Goal: Task Accomplishment & Management: Complete application form

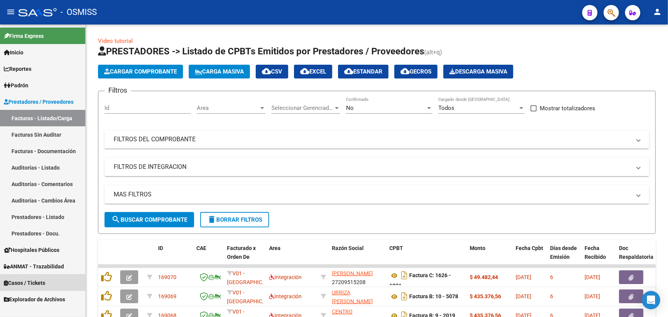
click at [13, 282] on span "Casos / Tickets" at bounding box center [24, 283] width 41 height 8
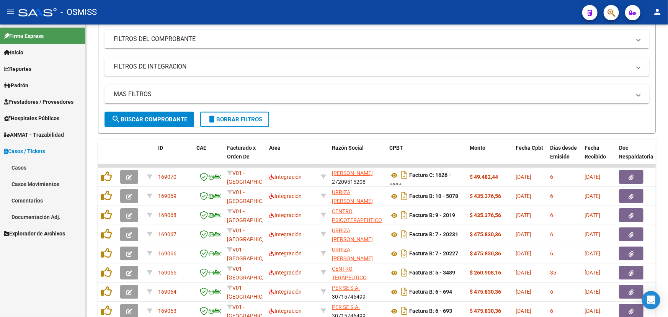
scroll to position [104, 0]
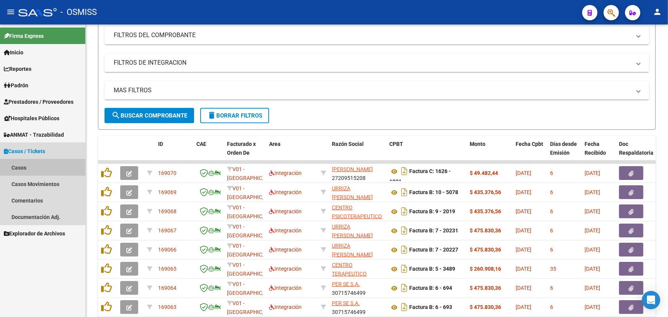
click at [31, 169] on link "Casos" at bounding box center [42, 167] width 85 height 16
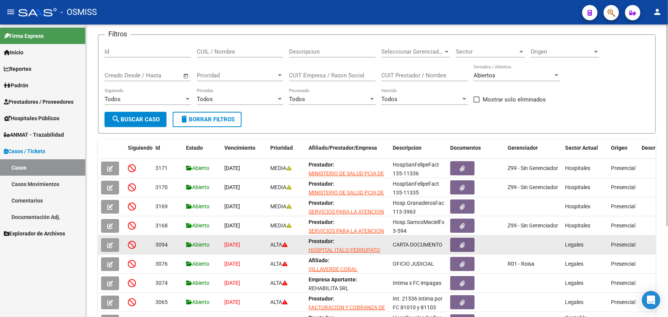
scroll to position [69, 0]
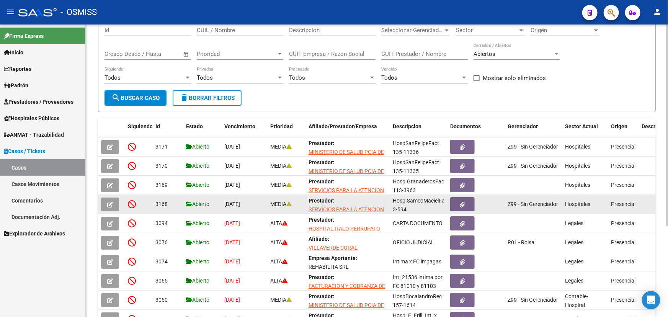
click at [107, 201] on span "button" at bounding box center [110, 204] width 6 height 7
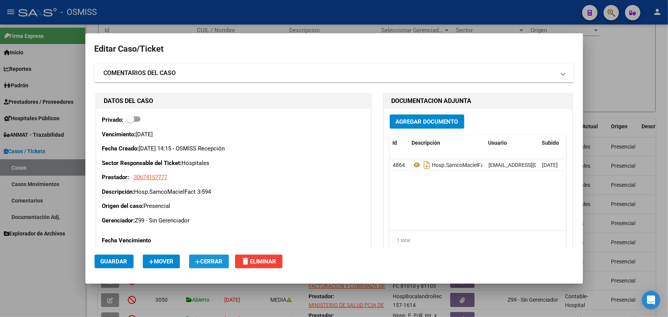
click at [218, 256] on button "Cerrar" at bounding box center [209, 262] width 40 height 14
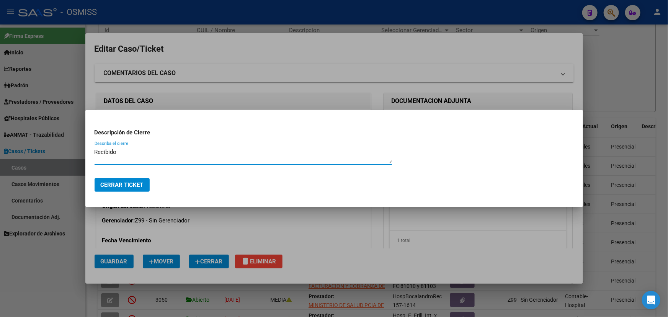
type textarea "Recibido"
click at [108, 184] on span "Cerrar Ticket" at bounding box center [122, 184] width 43 height 7
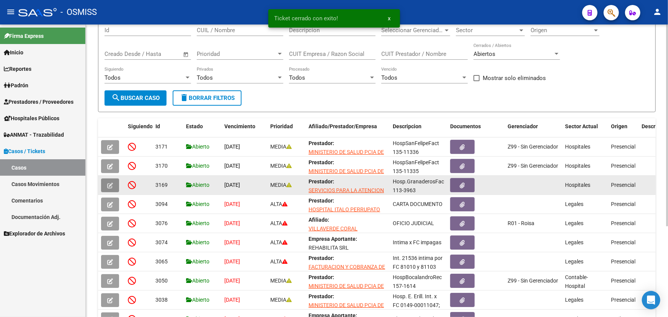
click at [113, 183] on icon "button" at bounding box center [110, 186] width 6 height 6
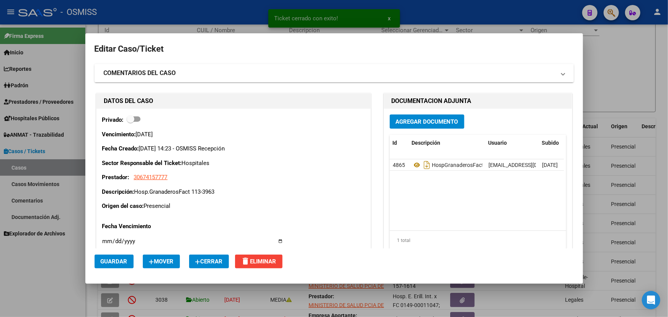
click at [207, 264] on button "Cerrar" at bounding box center [209, 262] width 40 height 14
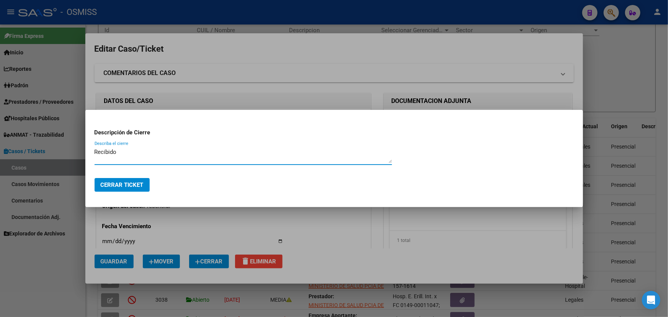
type textarea "Recibido"
click at [123, 185] on span "Cerrar Ticket" at bounding box center [122, 184] width 43 height 7
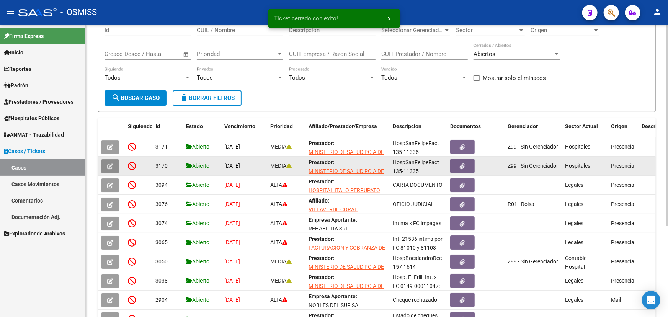
click at [108, 163] on icon "button" at bounding box center [110, 166] width 6 height 6
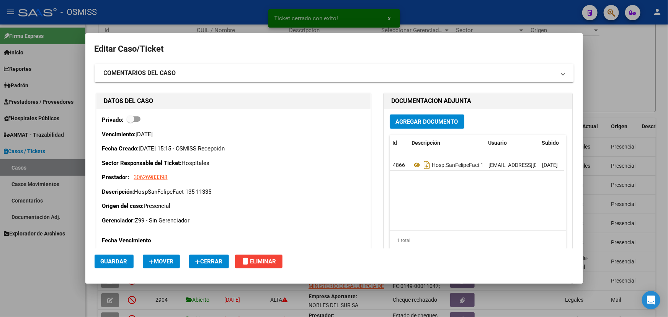
click at [205, 264] on span "Cerrar" at bounding box center [209, 261] width 28 height 7
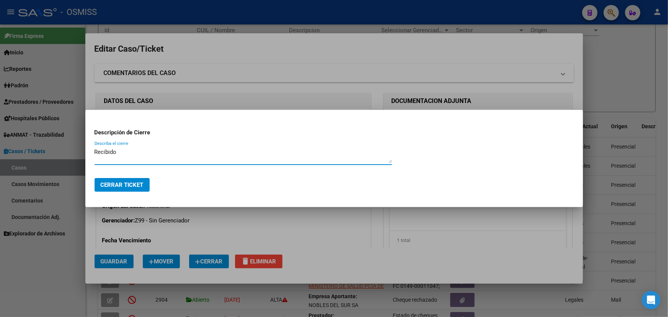
type textarea "Recibido"
click at [120, 183] on span "Cerrar Ticket" at bounding box center [122, 184] width 43 height 7
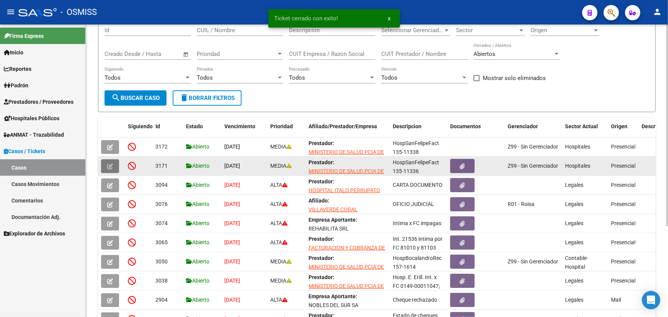
click at [116, 163] on button "button" at bounding box center [110, 166] width 18 height 14
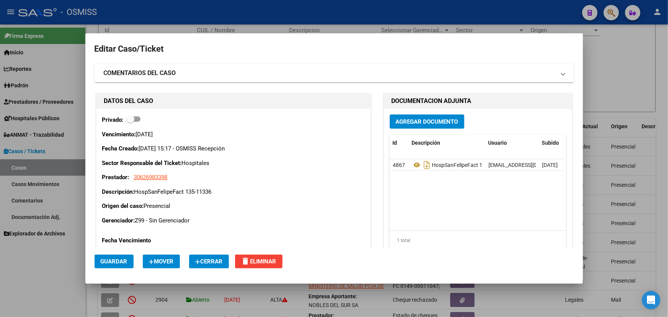
click at [216, 263] on span "Cerrar" at bounding box center [209, 261] width 28 height 7
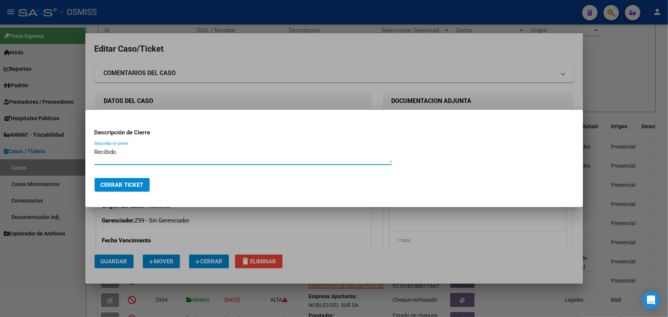
type textarea "Recibido"
click at [125, 185] on span "Cerrar Ticket" at bounding box center [122, 184] width 43 height 7
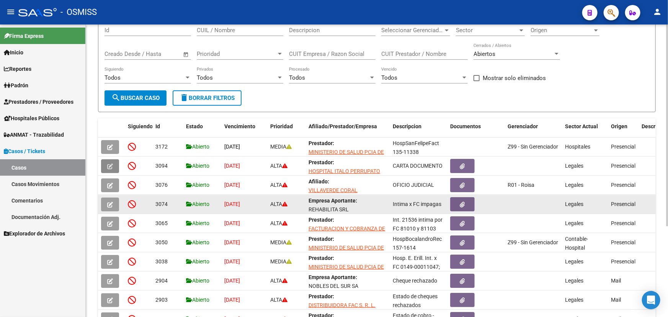
scroll to position [1, 0]
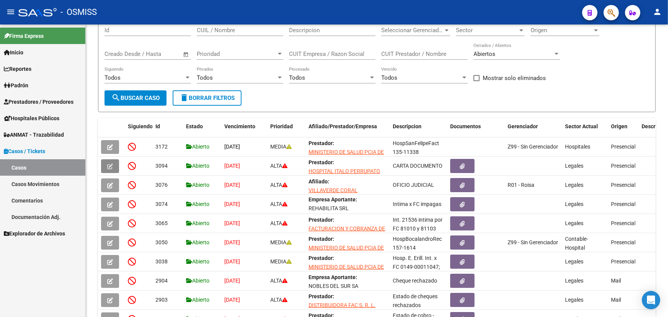
click at [13, 183] on link "Casos Movimientos" at bounding box center [42, 184] width 85 height 16
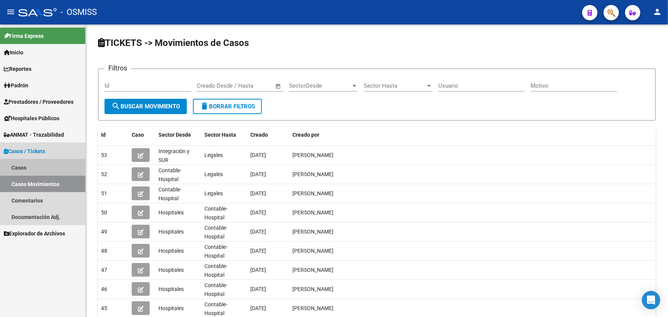
click at [12, 167] on link "Casos" at bounding box center [42, 167] width 85 height 16
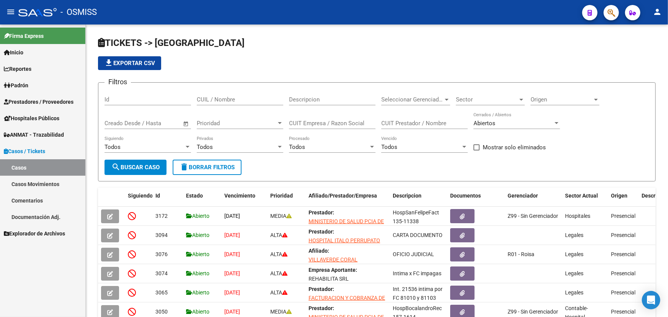
click at [21, 164] on link "Casos" at bounding box center [42, 167] width 85 height 16
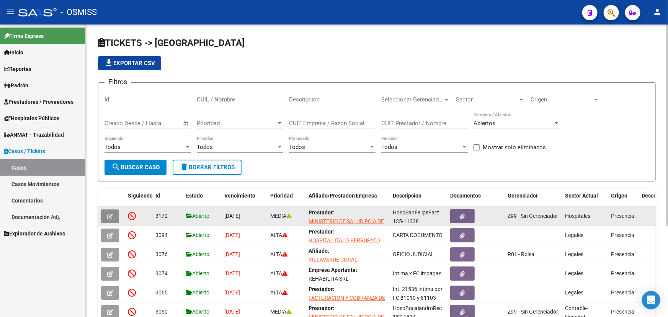
click at [110, 214] on icon "button" at bounding box center [110, 217] width 6 height 6
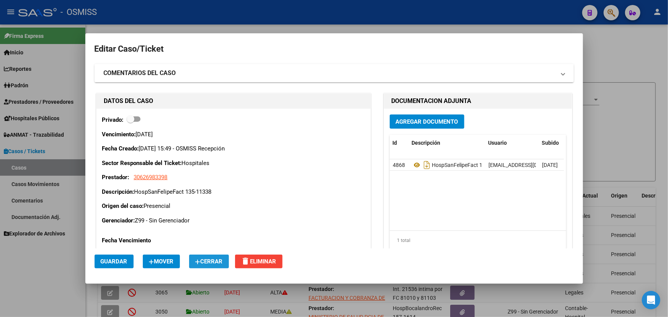
click at [197, 263] on icon "button" at bounding box center [197, 262] width 5 height 6
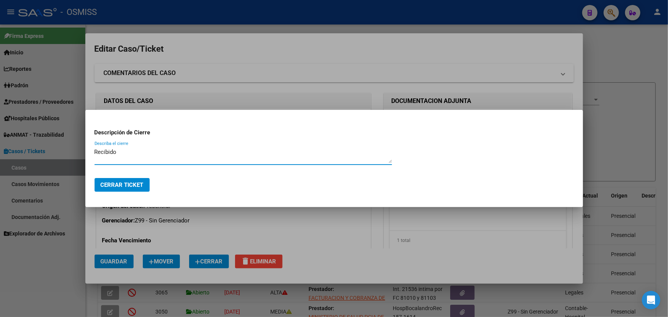
type textarea "Recibido"
click at [126, 183] on span "Cerrar Ticket" at bounding box center [122, 184] width 43 height 7
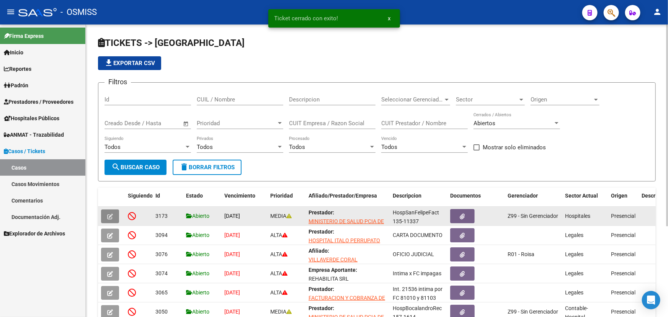
click at [113, 213] on button "button" at bounding box center [110, 216] width 18 height 14
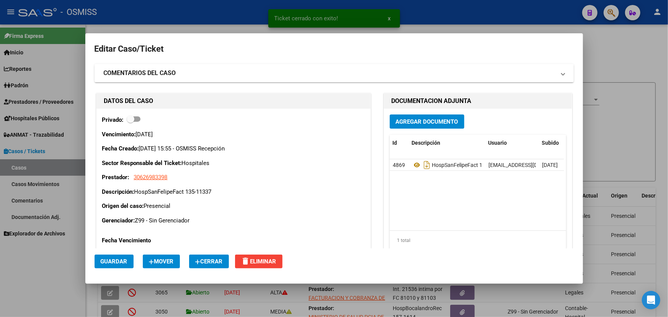
click at [208, 264] on button "Cerrar" at bounding box center [209, 262] width 40 height 14
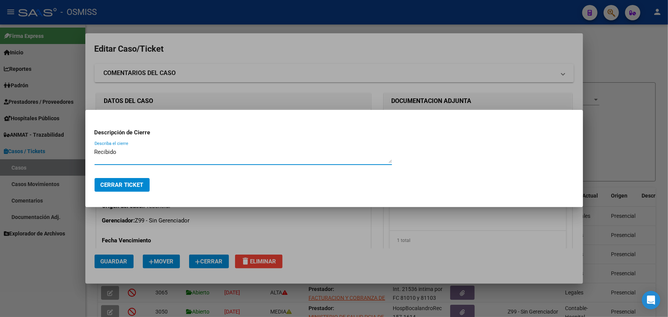
type textarea "Recibido"
click at [118, 188] on button "Cerrar Ticket" at bounding box center [122, 185] width 55 height 14
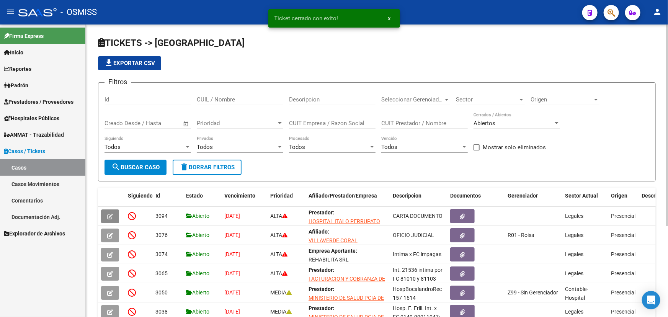
click at [619, 74] on app-list-header "TICKETS -> Casos file_download Exportar CSV Filtros Id CUIL / Nombre Descripcio…" at bounding box center [377, 109] width 558 height 145
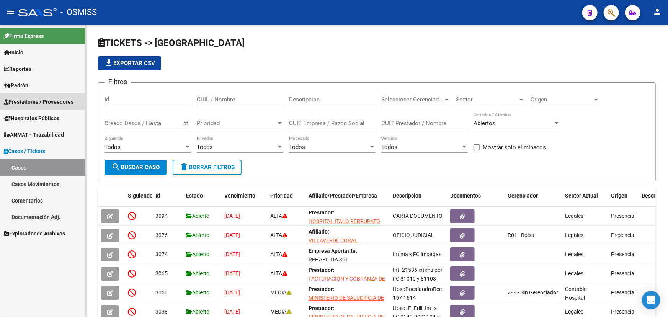
click at [25, 98] on span "Prestadores / Proveedores" at bounding box center [39, 102] width 70 height 8
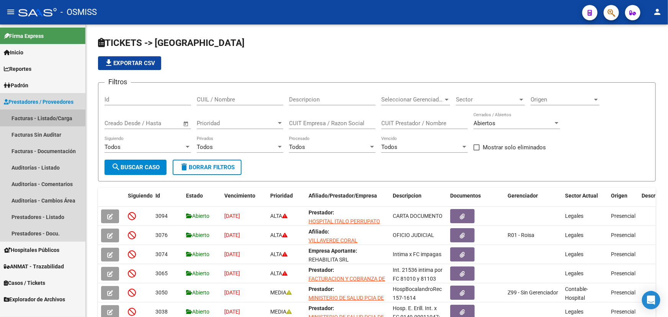
click at [41, 120] on link "Facturas - Listado/Carga" at bounding box center [42, 118] width 85 height 16
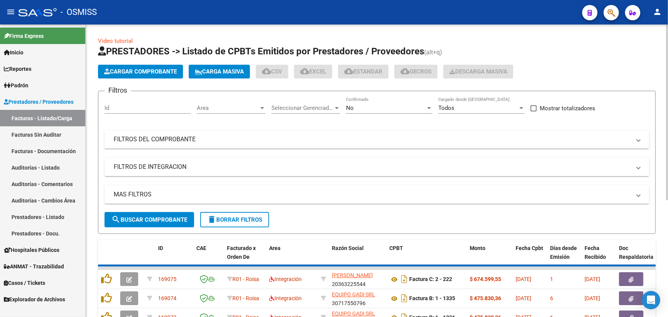
click at [126, 74] on span "Cargar Comprobante" at bounding box center [140, 71] width 73 height 7
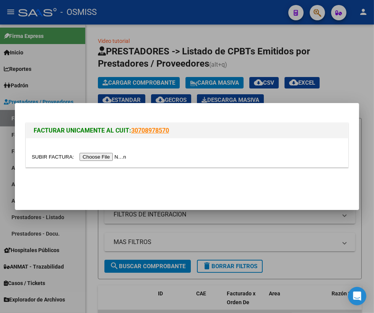
click at [44, 157] on input "file" at bounding box center [80, 157] width 97 height 8
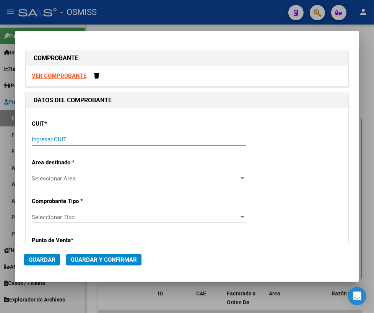
click at [150, 138] on input "Ingresar CUIT" at bounding box center [139, 139] width 214 height 7
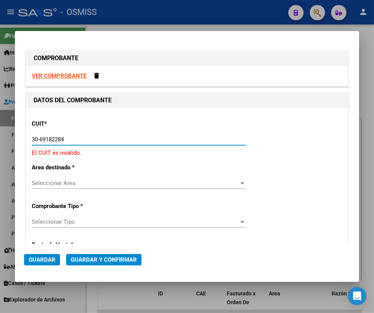
type input "30-69182284-9"
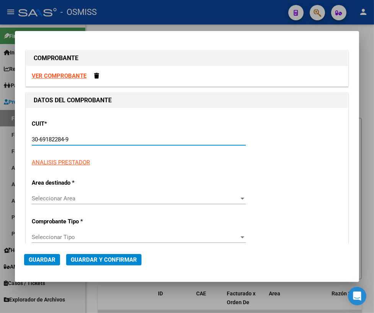
type input "1319"
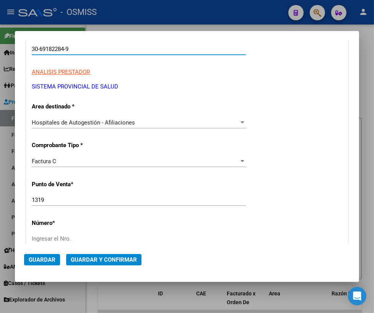
scroll to position [104, 0]
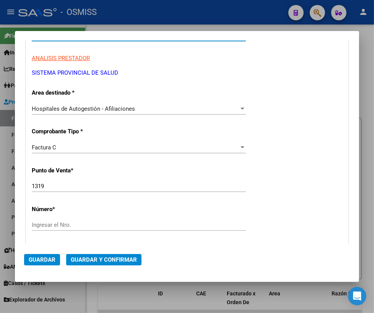
type input "30-69182284-9"
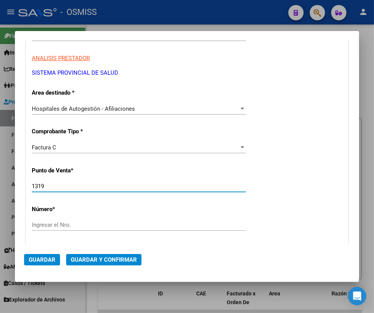
drag, startPoint x: 55, startPoint y: 184, endPoint x: 8, endPoint y: 181, distance: 47.6
click at [8, 181] on div "COMPROBANTE VER COMPROBANTE DATOS DEL COMPROBANTE CUIT * 30-69182284-9 Ingresar…" at bounding box center [187, 156] width 374 height 313
type input "1602"
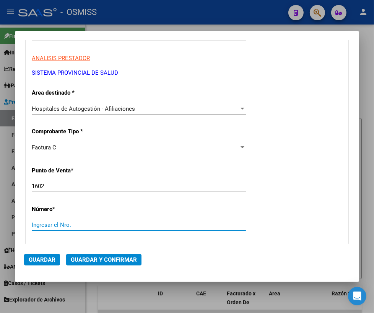
click at [47, 222] on input "Ingresar el Nro." at bounding box center [139, 224] width 214 height 7
type input "34972"
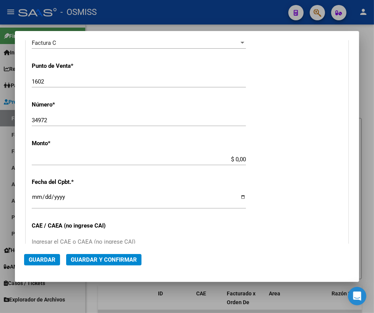
scroll to position [222, 0]
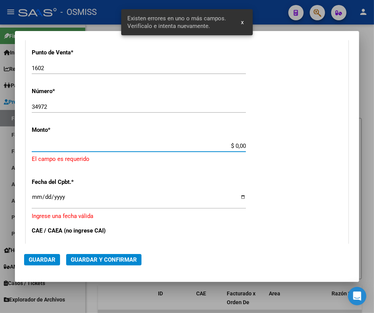
drag, startPoint x: 232, startPoint y: 147, endPoint x: 263, endPoint y: 147, distance: 31.0
click at [263, 147] on div "CUIT * 30-69182284-9 Ingresar CUIT ANALISIS PRESTADOR SISTEMA PROVINCIAL DE SAL…" at bounding box center [187, 166] width 322 height 561
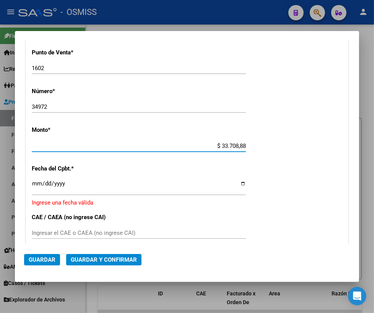
type input "$ 337.088,86"
click at [36, 185] on input "Ingresar la fecha" at bounding box center [139, 186] width 214 height 12
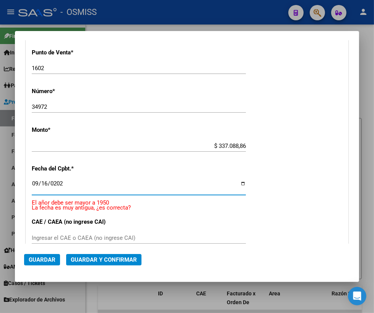
type input "[DATE]"
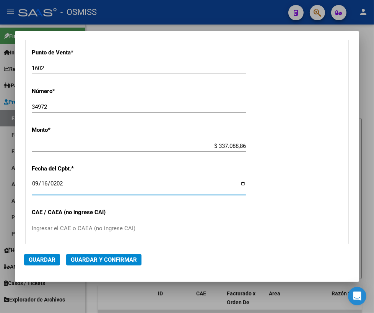
click at [75, 260] on span "Guardar y Confirmar" at bounding box center [104, 259] width 66 height 7
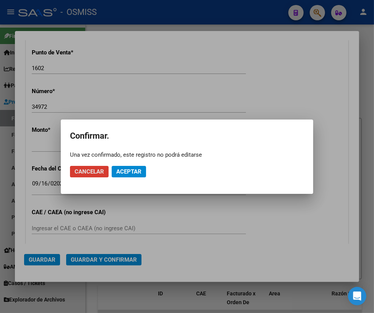
click at [127, 172] on span "Aceptar" at bounding box center [128, 171] width 25 height 7
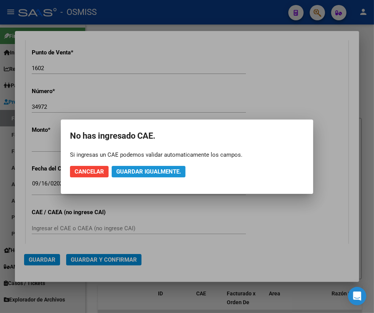
click at [161, 175] on button "Guardar igualmente." at bounding box center [149, 171] width 74 height 11
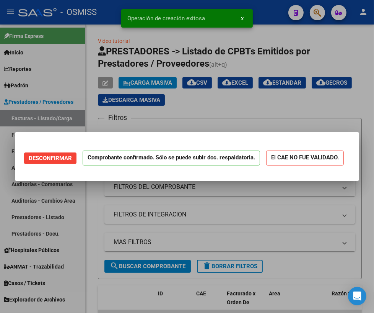
scroll to position [0, 0]
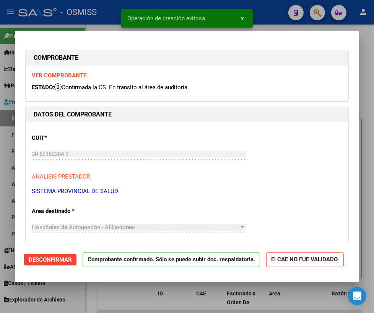
type input "[DATE]"
click at [367, 55] on div at bounding box center [187, 156] width 374 height 313
type input "$ 0,00"
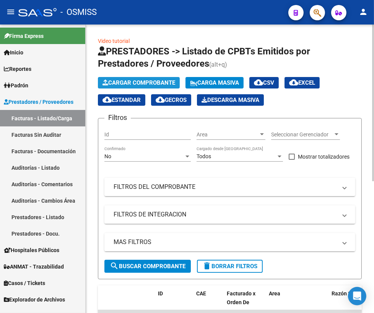
click at [137, 81] on span "Cargar Comprobante" at bounding box center [139, 82] width 73 height 7
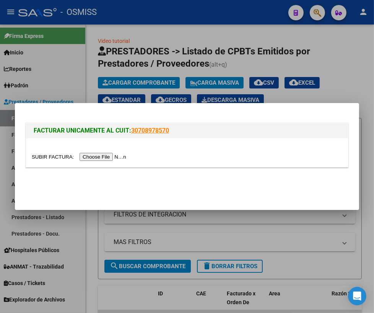
click at [64, 154] on input "file" at bounding box center [80, 157] width 97 height 8
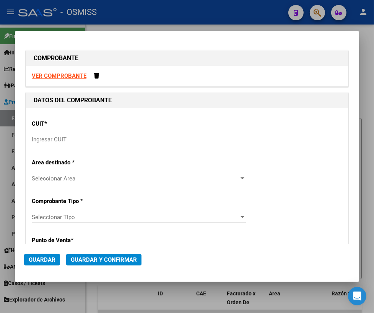
click at [55, 139] on input "Ingresar CUIT" at bounding box center [139, 139] width 214 height 7
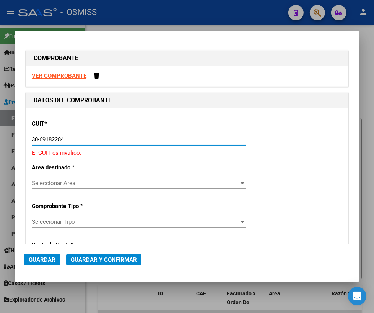
type input "30-69182284-9"
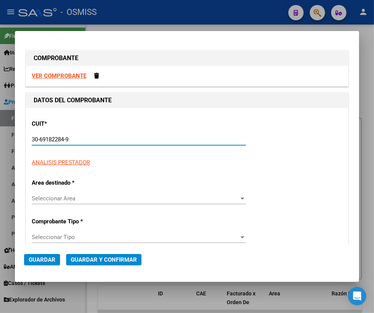
type input "1602"
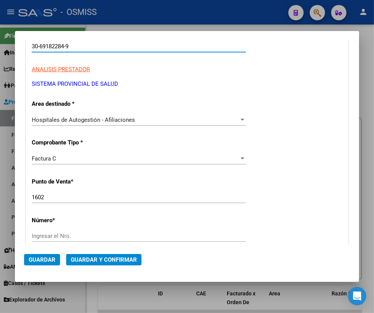
scroll to position [104, 0]
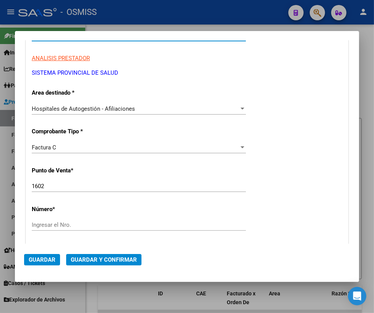
type input "30-69182284-9"
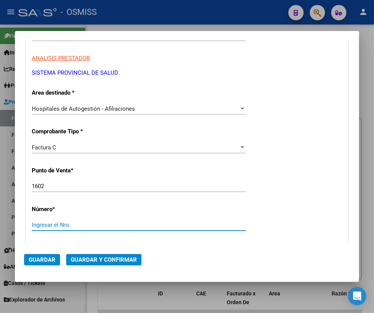
click at [38, 224] on input "Ingresar el Nro." at bounding box center [139, 224] width 214 height 7
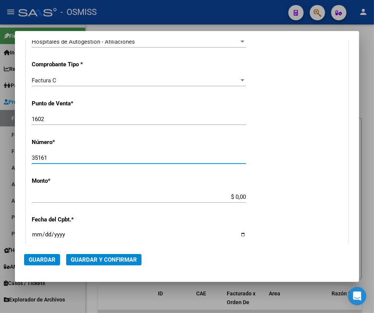
scroll to position [174, 0]
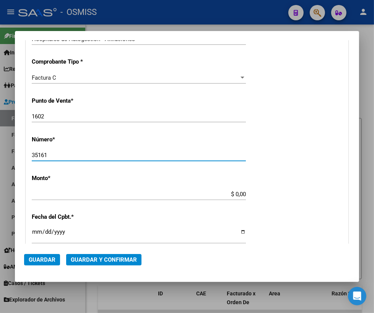
type input "35161"
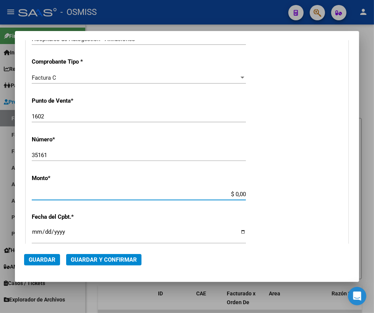
drag, startPoint x: 231, startPoint y: 194, endPoint x: 253, endPoint y: 194, distance: 21.4
click at [253, 194] on div "CUIT * 30-69182284-9 Ingresar CUIT ANALISIS PRESTADOR SISTEMA PROVINCIAL DE SAL…" at bounding box center [187, 205] width 322 height 543
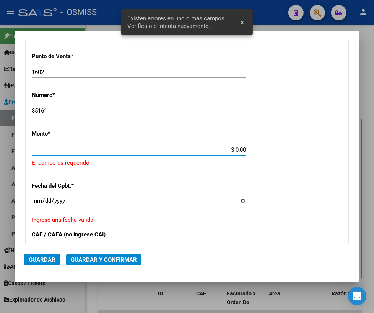
scroll to position [222, 0]
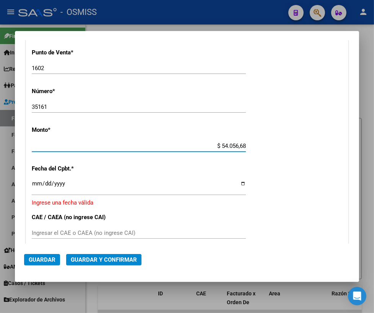
type input "$ 540.566,86"
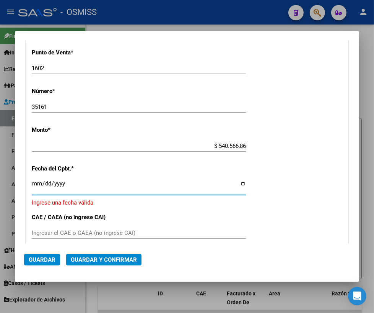
click at [37, 187] on input "Ingresar la fecha" at bounding box center [139, 186] width 214 height 12
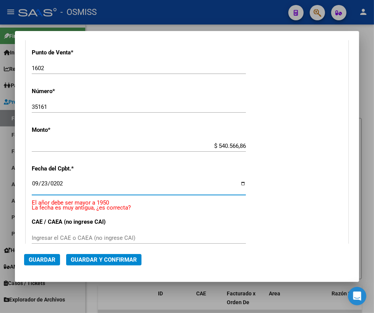
type input "[DATE]"
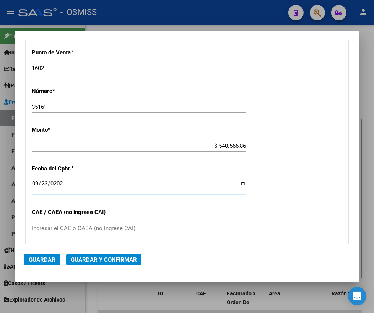
click at [70, 258] on button "Guardar y Confirmar" at bounding box center [103, 259] width 75 height 11
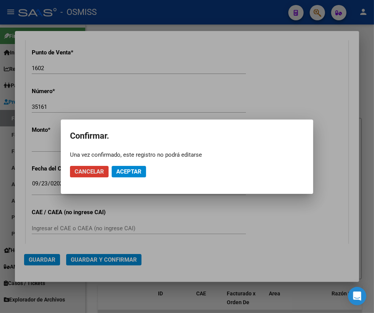
click at [127, 173] on span "Aceptar" at bounding box center [128, 171] width 25 height 7
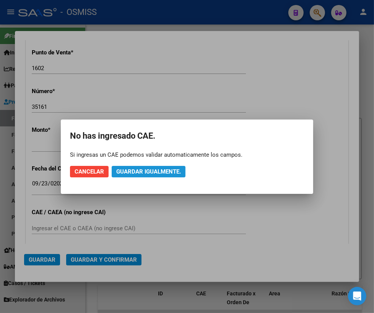
click at [129, 172] on span "Guardar igualmente." at bounding box center [148, 171] width 65 height 7
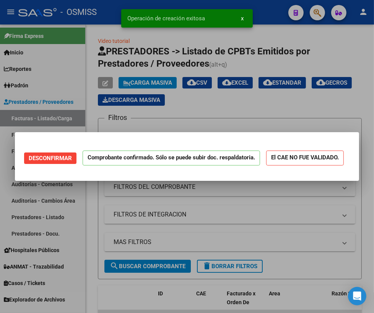
scroll to position [0, 0]
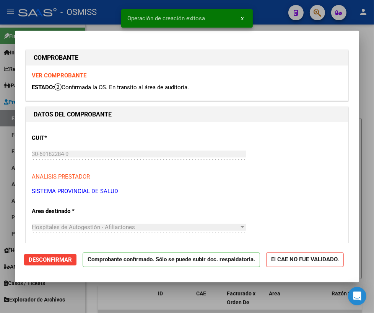
type input "[DATE]"
click at [137, 298] on div at bounding box center [187, 156] width 374 height 313
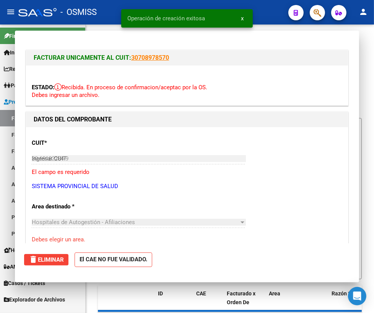
type input "$ 0,00"
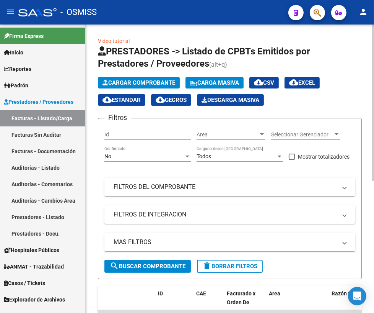
click at [311, 106] on app-list-header "PRESTADORES -> Listado de CPBTs Emitidos por Prestadores / Proveedores (alt+q) …" at bounding box center [230, 162] width 264 height 234
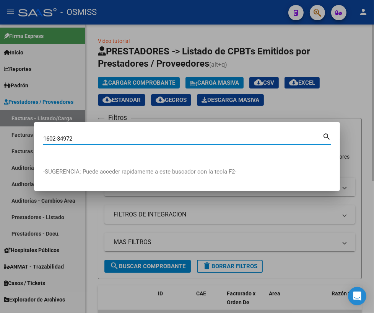
type input "1602-34972"
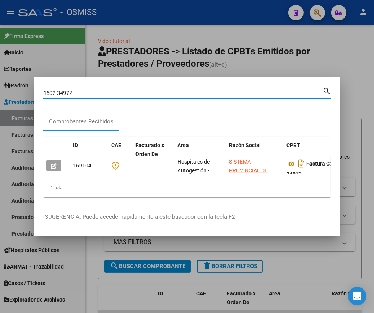
click at [334, 51] on div at bounding box center [187, 156] width 374 height 313
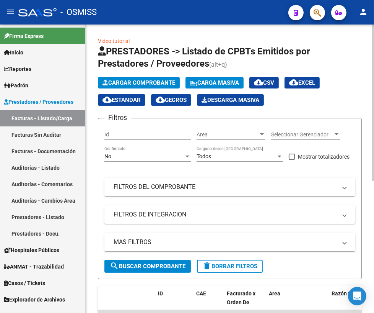
click at [130, 82] on span "Cargar Comprobante" at bounding box center [139, 82] width 73 height 7
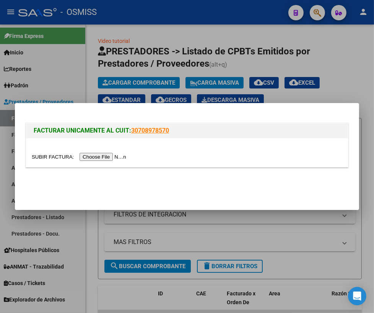
click at [57, 153] on input "file" at bounding box center [80, 157] width 97 height 8
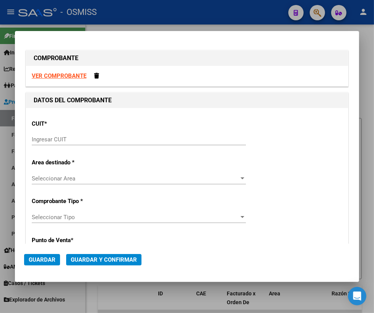
click at [139, 138] on input "Ingresar CUIT" at bounding box center [139, 139] width 214 height 7
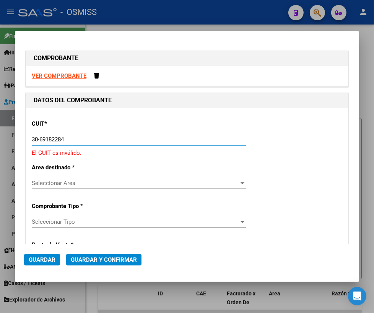
type input "30-69182284-9"
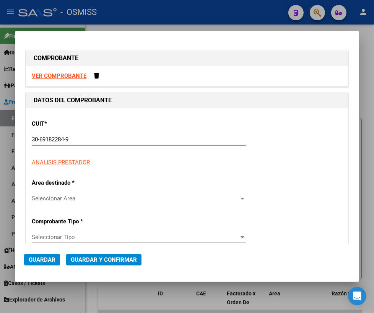
type input "1602"
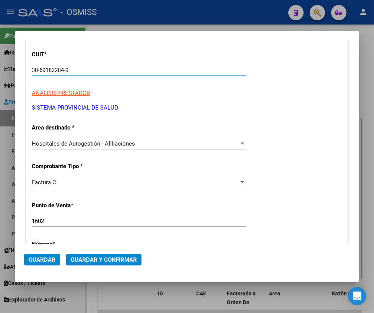
scroll to position [104, 0]
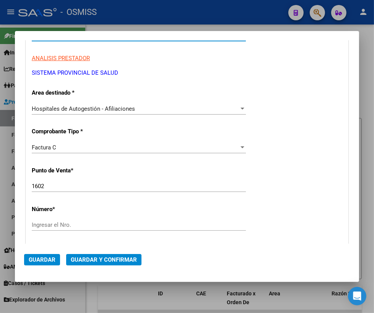
type input "30-69182284-9"
click at [55, 220] on div "Ingresar el Nro." at bounding box center [139, 224] width 214 height 11
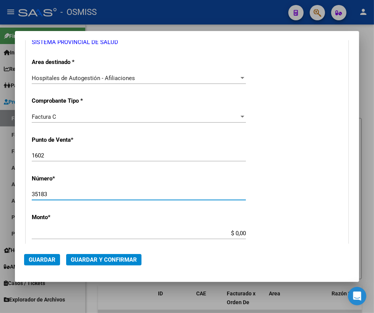
scroll to position [174, 0]
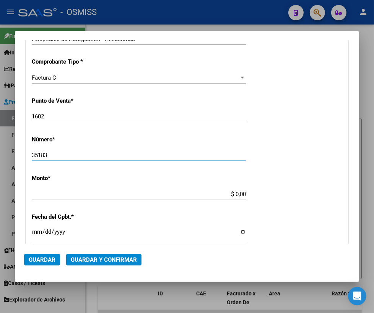
type input "35183"
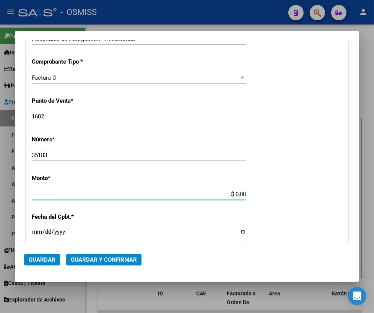
drag, startPoint x: 232, startPoint y: 195, endPoint x: 259, endPoint y: 195, distance: 27.2
click at [259, 195] on div "CUIT * 30-69182284-9 Ingresar CUIT ANALISIS PRESTADOR SISTEMA PROVINCIAL DE SAL…" at bounding box center [187, 205] width 322 height 543
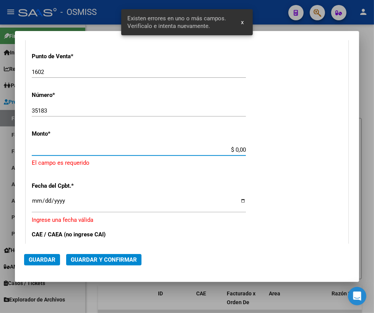
scroll to position [222, 0]
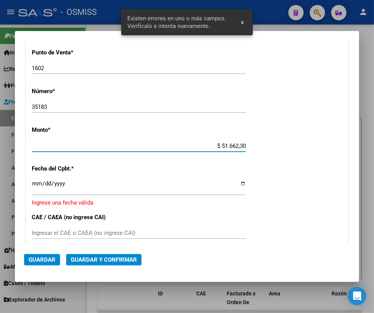
type input "$ 516.623,09"
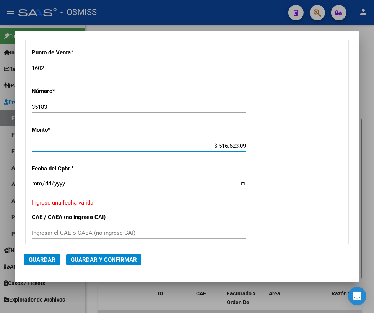
click at [33, 183] on input "Ingresar la fecha" at bounding box center [139, 186] width 214 height 12
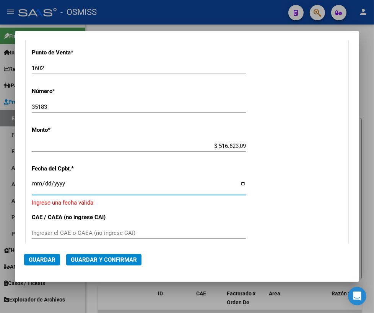
click at [238, 183] on input "Ingresar la fecha" at bounding box center [139, 186] width 214 height 12
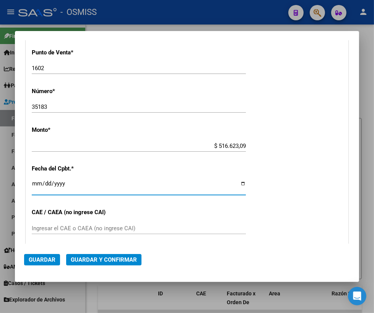
type input "[DATE]"
click at [102, 261] on span "Guardar y Confirmar" at bounding box center [104, 259] width 66 height 7
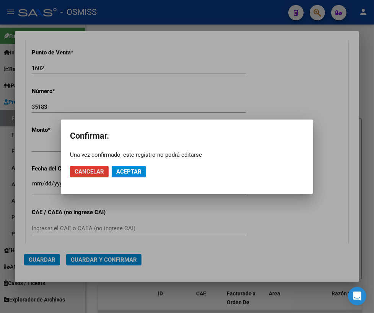
click at [131, 174] on span "Aceptar" at bounding box center [128, 171] width 25 height 7
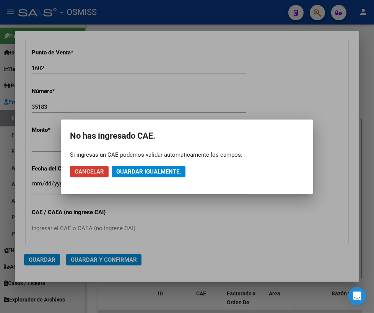
click at [158, 175] on button "Guardar igualmente." at bounding box center [149, 171] width 74 height 11
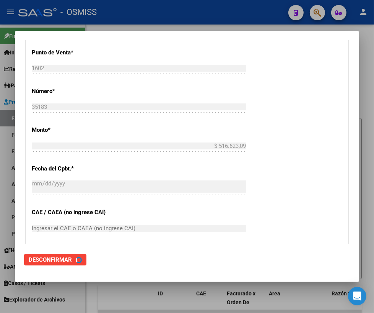
scroll to position [0, 0]
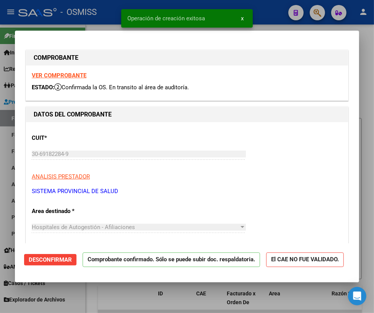
type input "[DATE]"
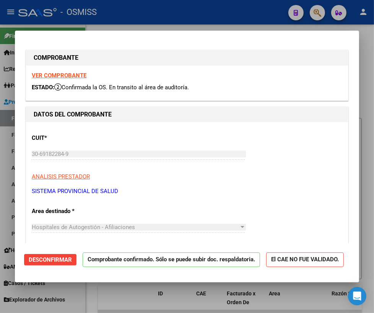
click at [295, 302] on div at bounding box center [187, 156] width 374 height 313
type input "$ 0,00"
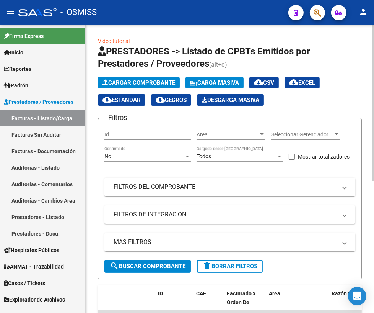
click at [106, 80] on icon "button" at bounding box center [106, 83] width 6 height 6
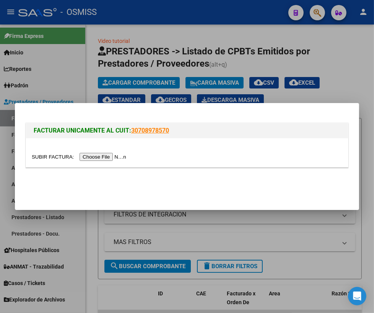
click at [63, 155] on input "file" at bounding box center [80, 157] width 97 height 8
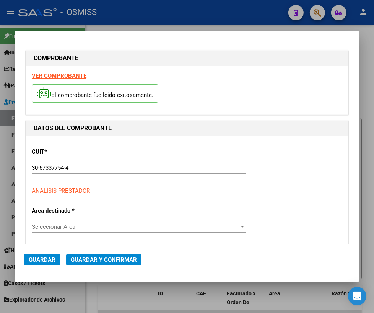
type input "[DATE]"
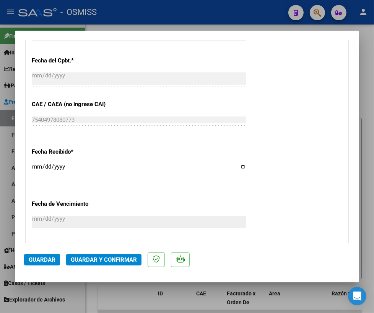
scroll to position [383, 0]
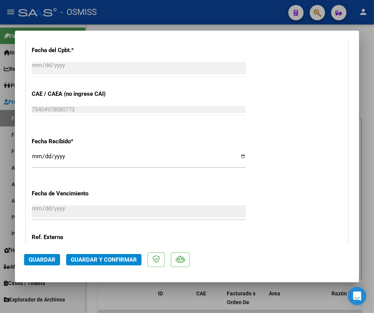
click at [173, 297] on div at bounding box center [187, 156] width 374 height 313
type input "$ 0,00"
